Goal: Check status

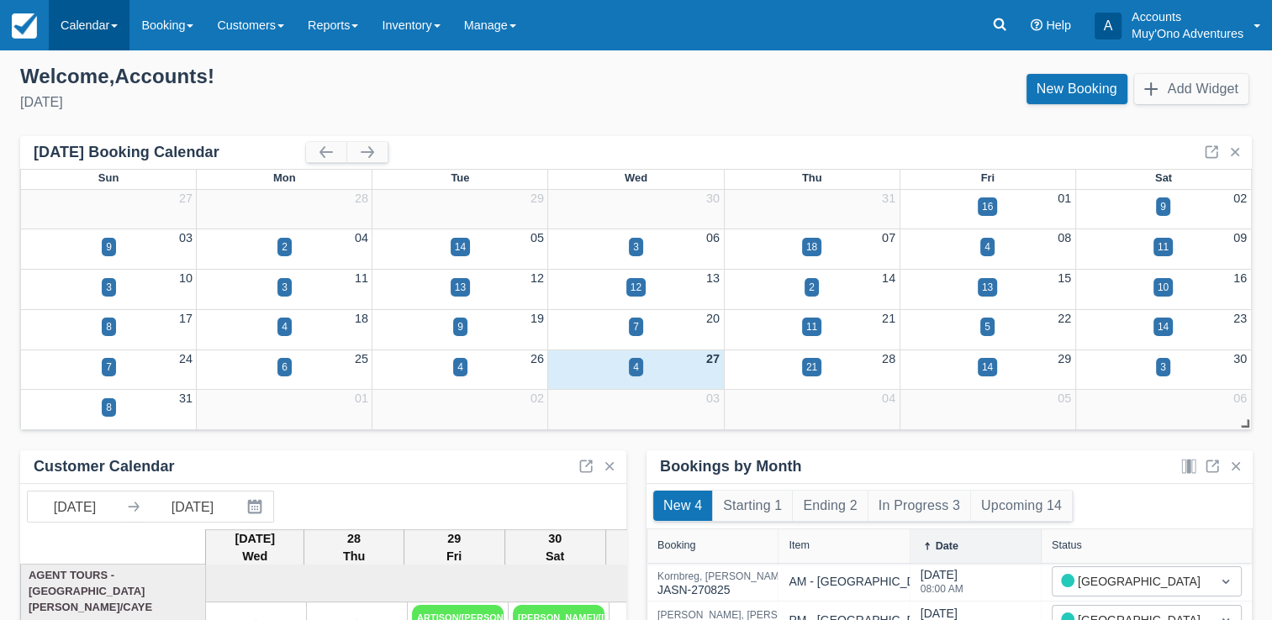
click at [87, 32] on link "Calendar" at bounding box center [89, 25] width 81 height 50
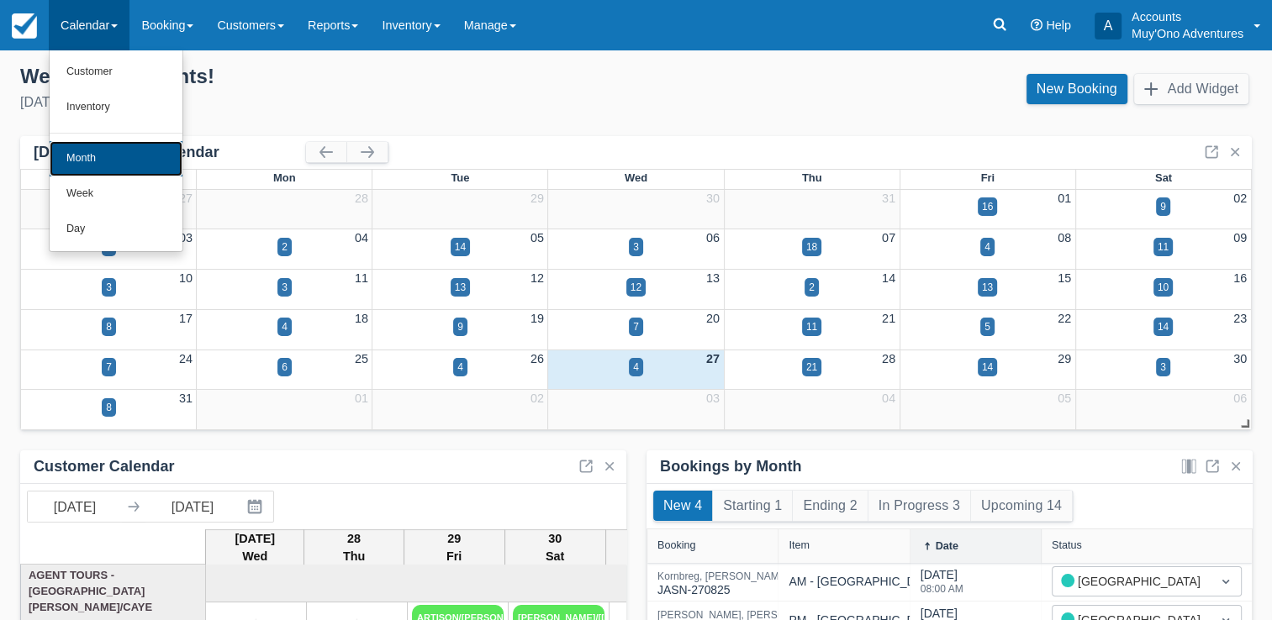
click at [116, 158] on link "Month" at bounding box center [116, 158] width 133 height 35
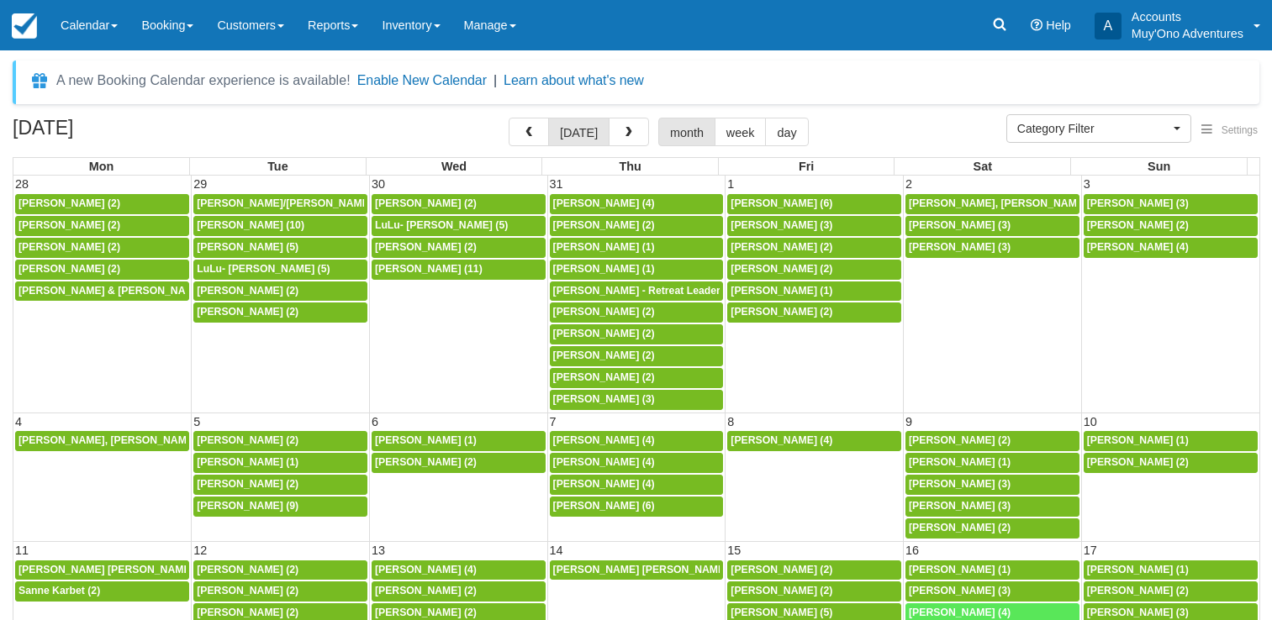
select select
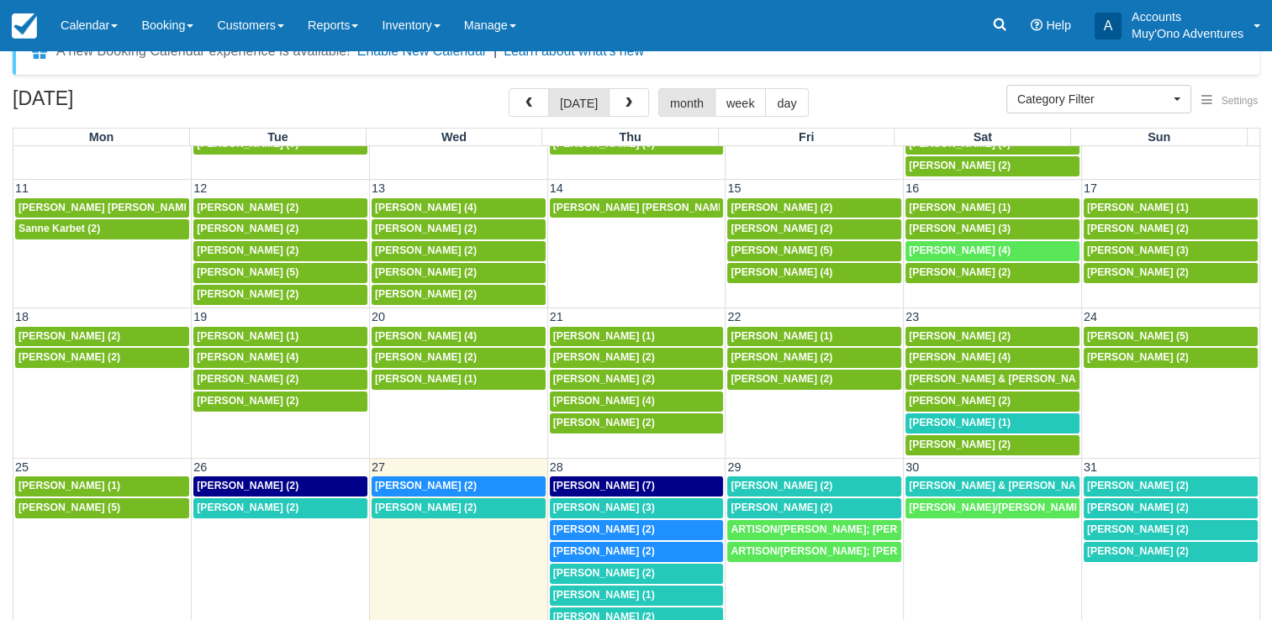
scroll to position [30, 0]
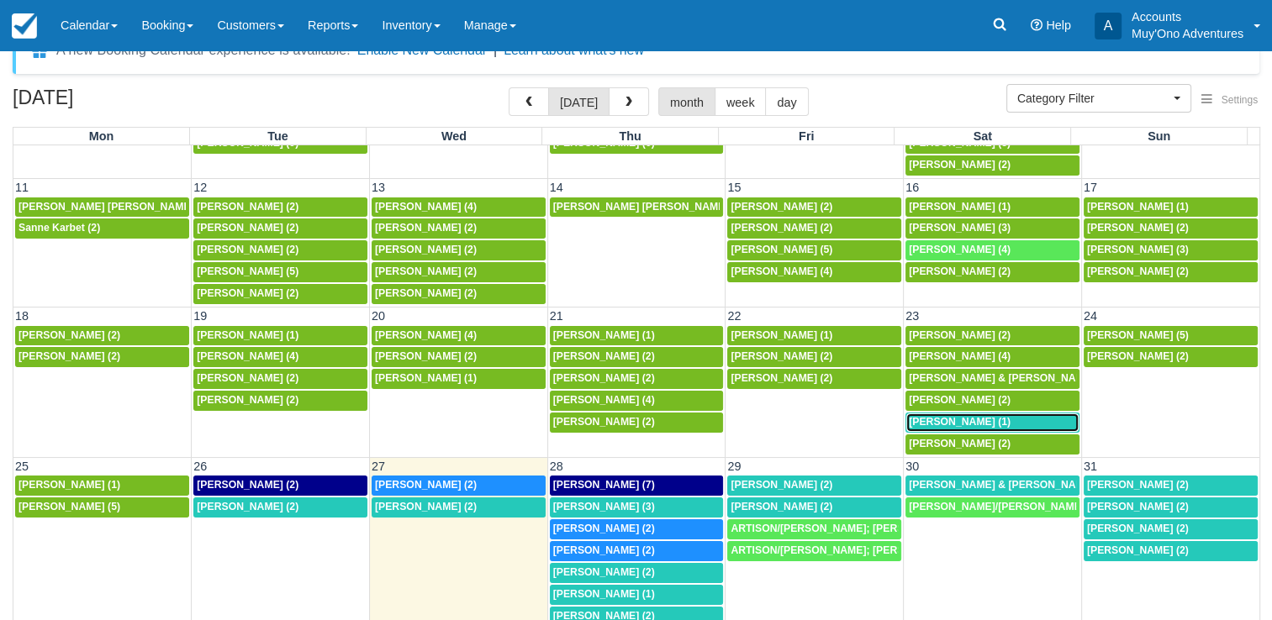
click at [975, 416] on div "8a Mary Michaud (1)" at bounding box center [992, 422] width 167 height 13
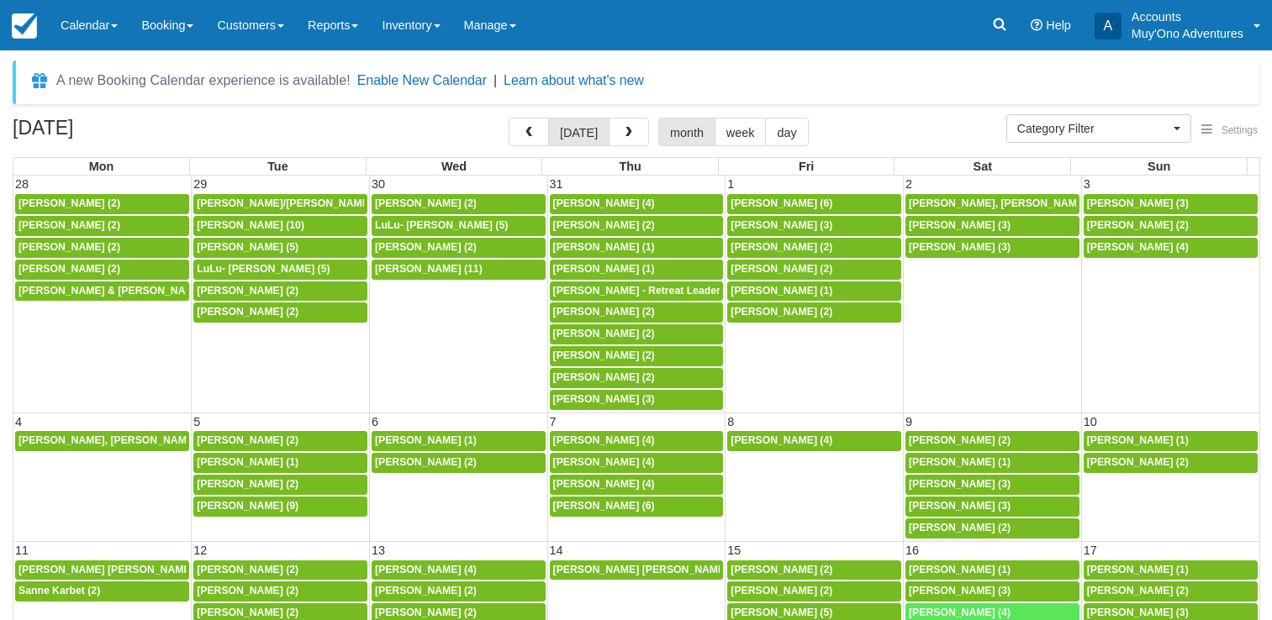
select select
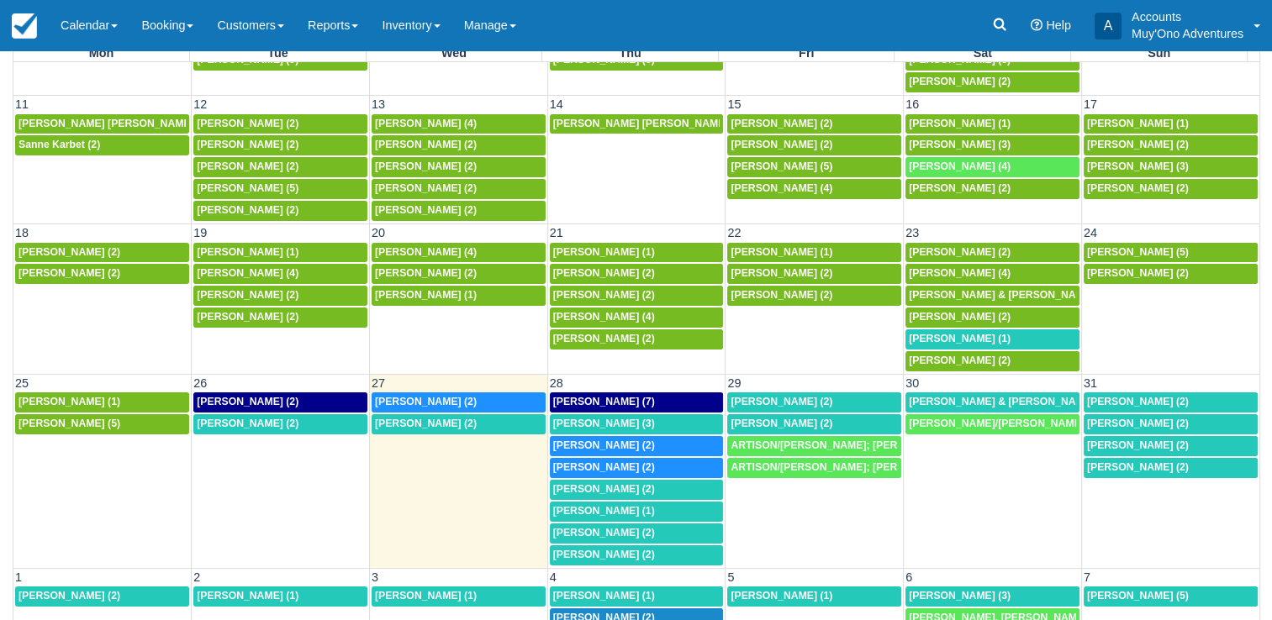
scroll to position [114, 0]
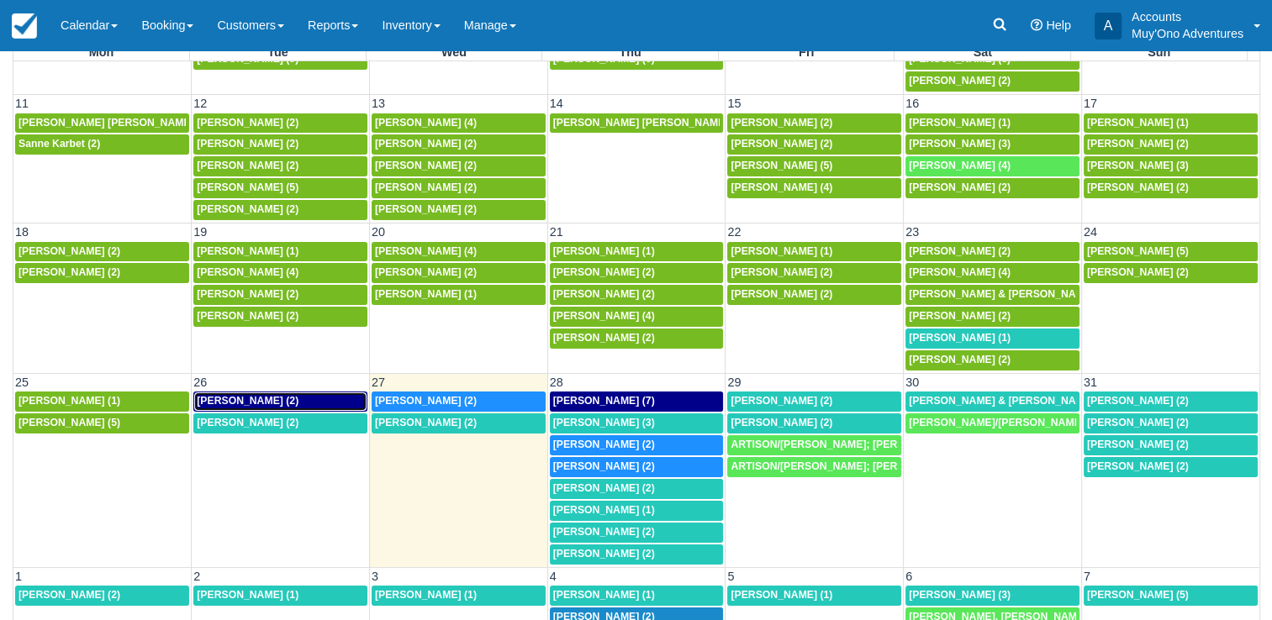
click at [263, 395] on span "April Taylor (2)" at bounding box center [248, 401] width 102 height 12
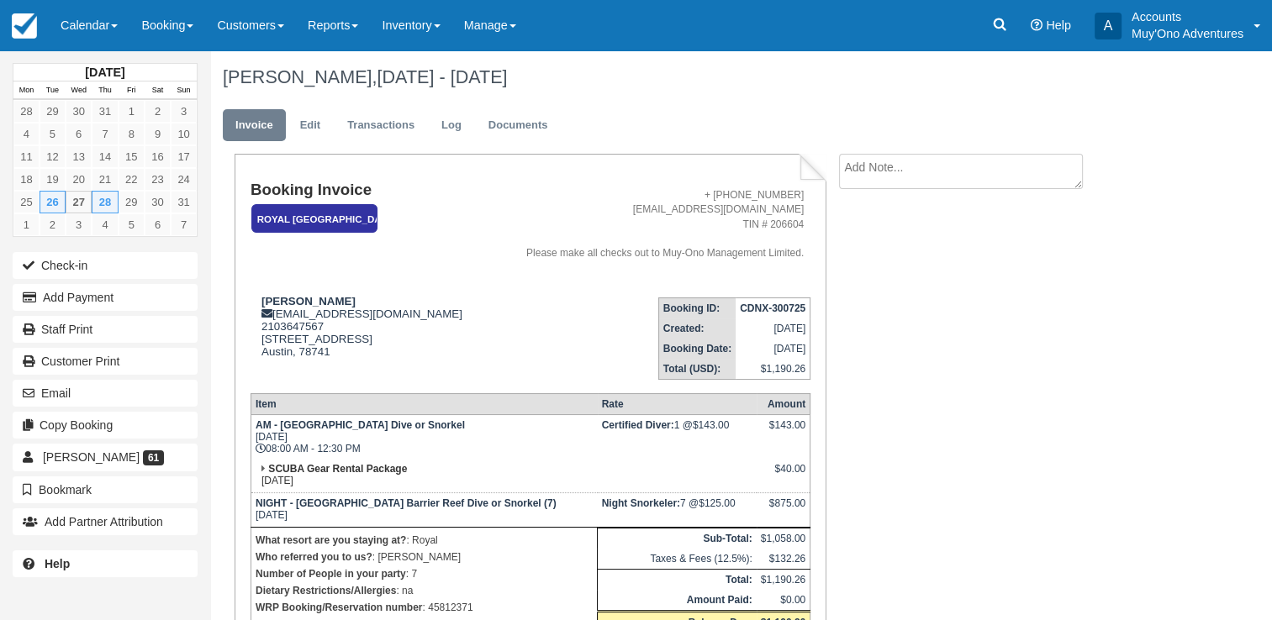
click at [351, 496] on td "NIGHT - Belize Barrier Reef Dive or Snorkel (7) Thu Aug 28, 2025" at bounding box center [423, 509] width 346 height 34
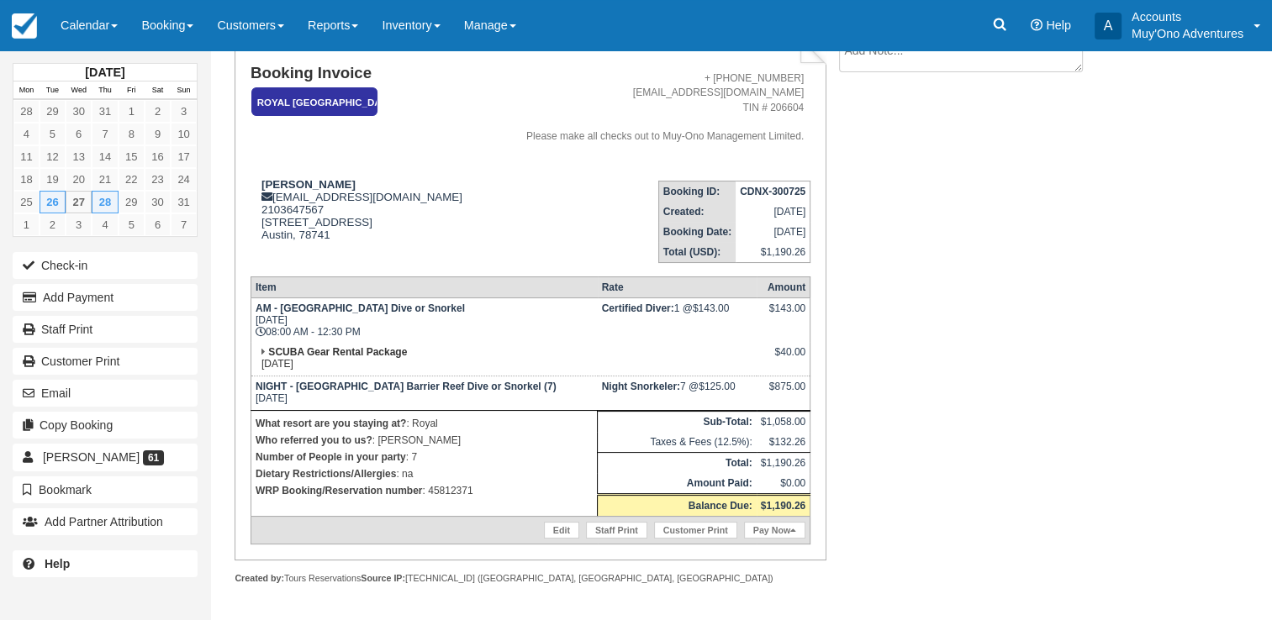
scroll to position [118, 0]
click at [454, 490] on p "WRP Booking/Reservation number : 45812371" at bounding box center [423, 490] width 337 height 17
copy p "45812371"
click at [772, 191] on strong "CDNX-300725" at bounding box center [773, 191] width 66 height 12
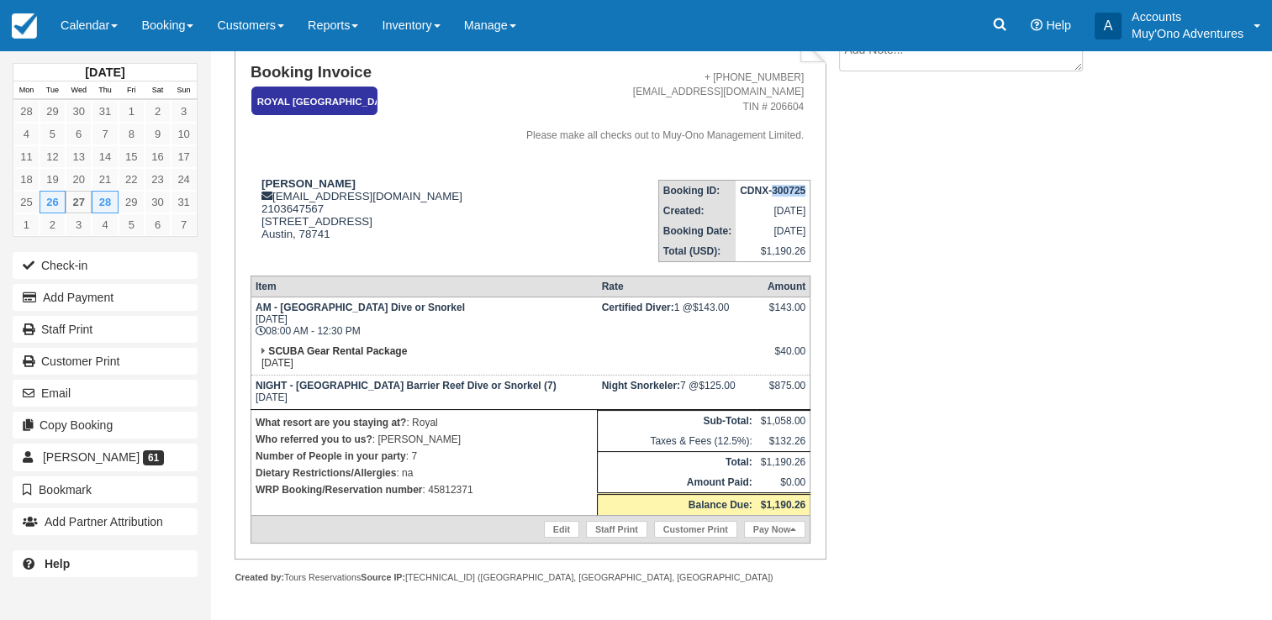
click at [772, 191] on strong "CDNX-300725" at bounding box center [773, 191] width 66 height 12
copy tbody "CDNX-300725"
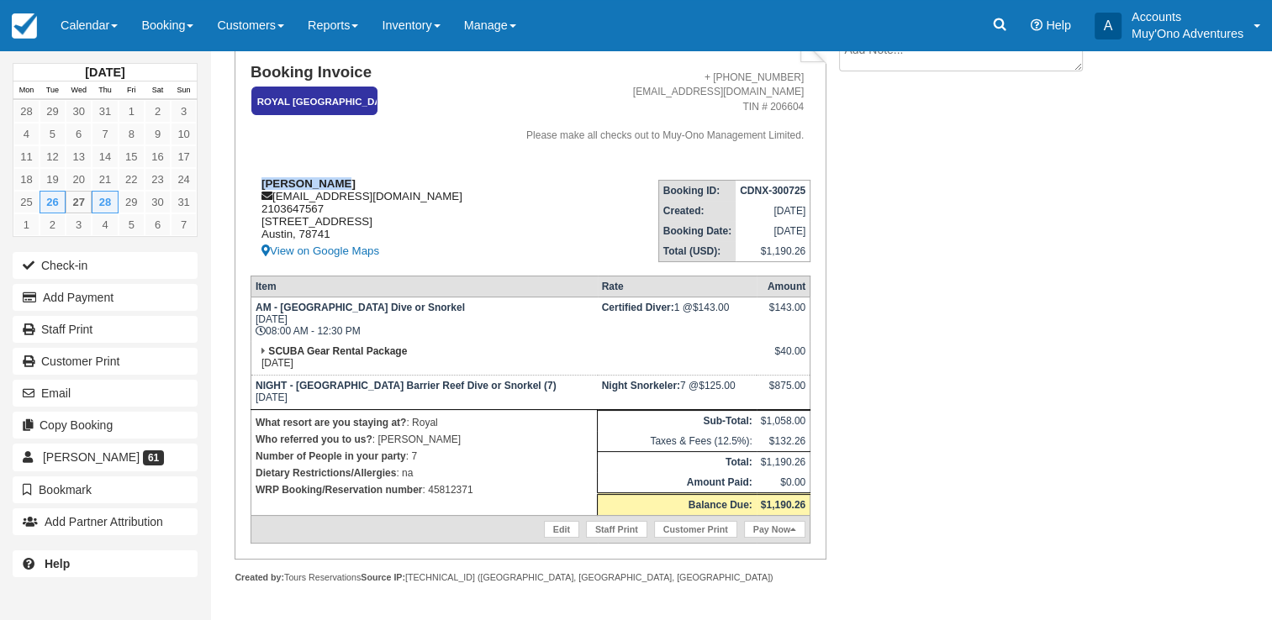
drag, startPoint x: 261, startPoint y: 178, endPoint x: 326, endPoint y: 181, distance: 65.6
click at [326, 181] on div "April Taylor reservations@royalbelize.com 2103647567 2101 Montopolis Dr, #1 Aus…" at bounding box center [368, 219] width 236 height 84
copy strong "April Taylor"
drag, startPoint x: 279, startPoint y: 310, endPoint x: 393, endPoint y: 311, distance: 114.3
click at [393, 311] on strong "AM - Belize Barrier Reef Dive or Snorkel" at bounding box center [359, 308] width 209 height 12
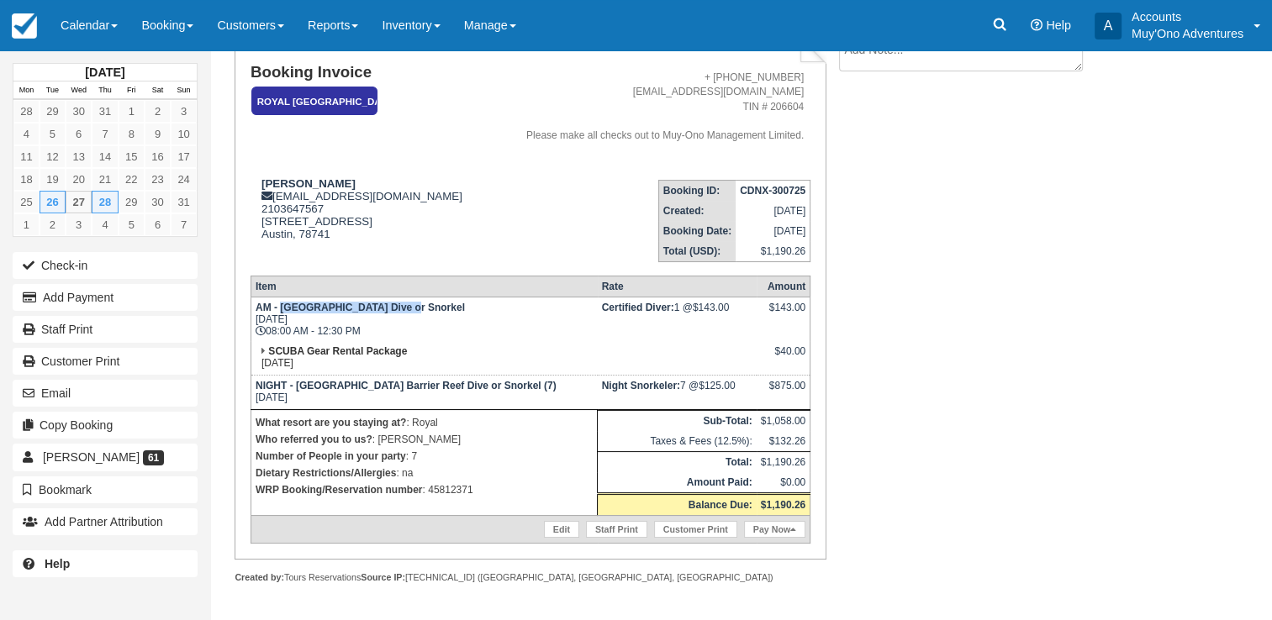
copy strong "Belize Barrier Reef Dive"
click at [443, 493] on p "WRP Booking/Reservation number : 45812371" at bounding box center [423, 490] width 337 height 17
copy p "45812371"
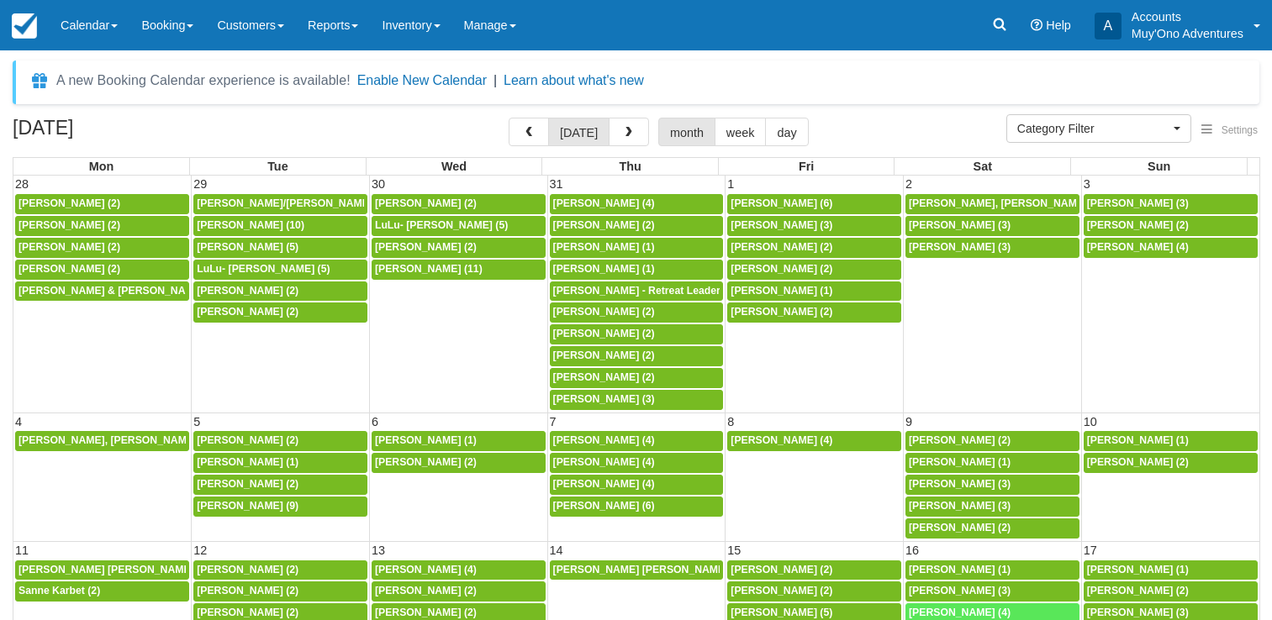
select select
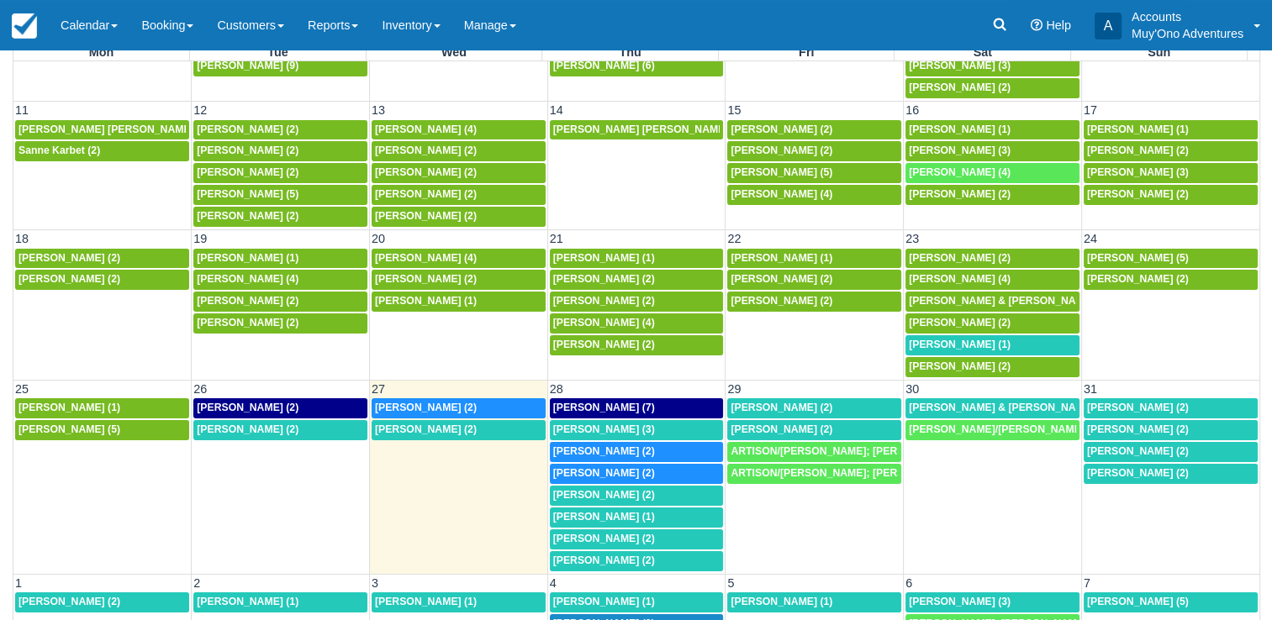
scroll to position [326, 0]
click at [295, 424] on div "8a David Ruble (2)" at bounding box center [280, 430] width 167 height 13
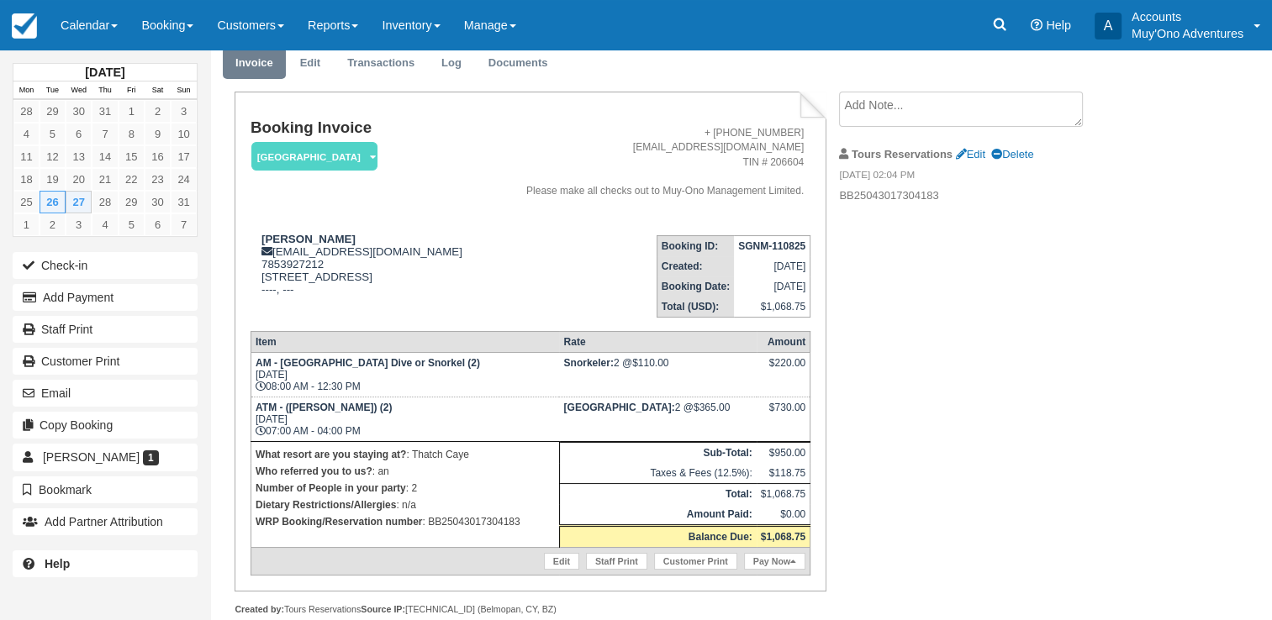
scroll to position [63, 0]
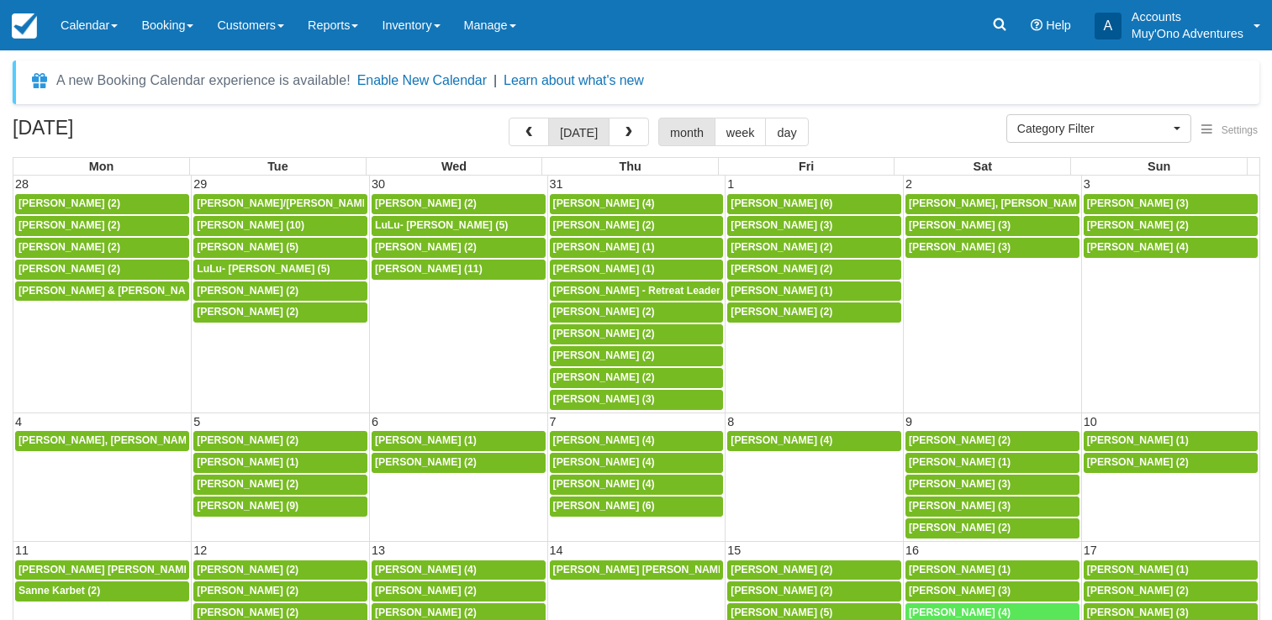
select select
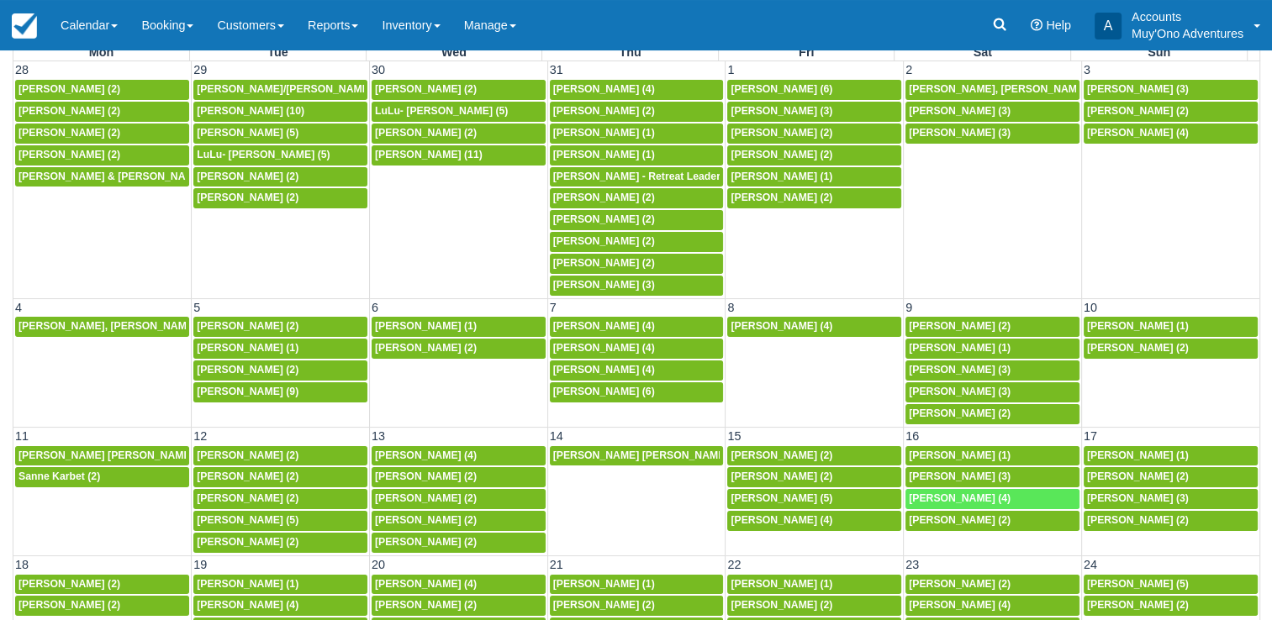
scroll to position [114, 0]
